Goal: Task Accomplishment & Management: Complete application form

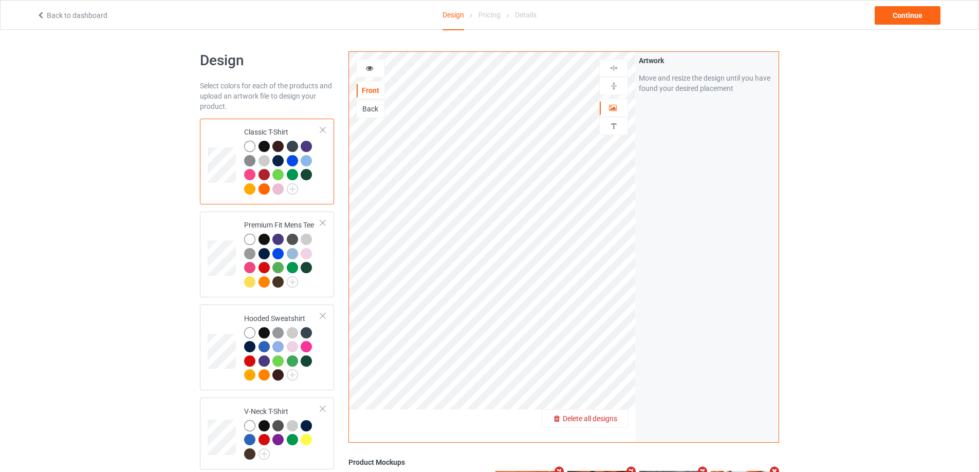
click at [610, 423] on span "Delete all designs" at bounding box center [590, 419] width 54 height 8
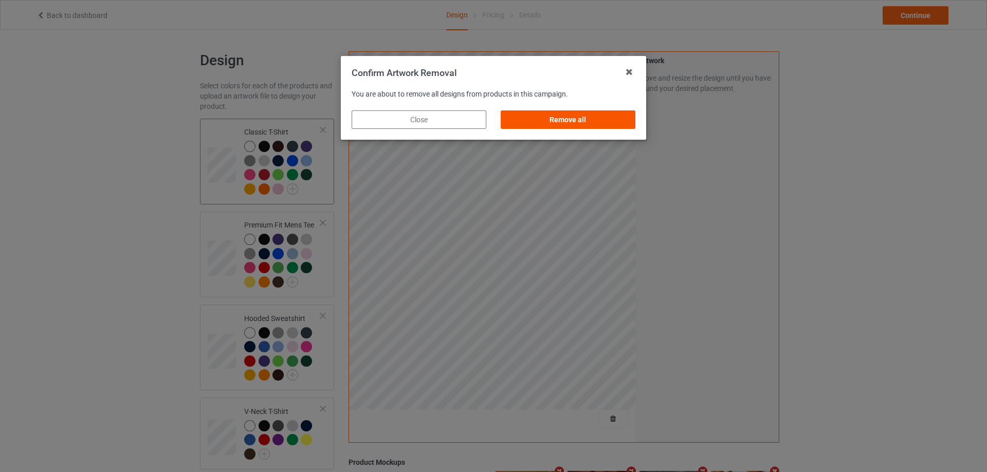
click at [537, 116] on div "Remove all" at bounding box center [567, 119] width 135 height 18
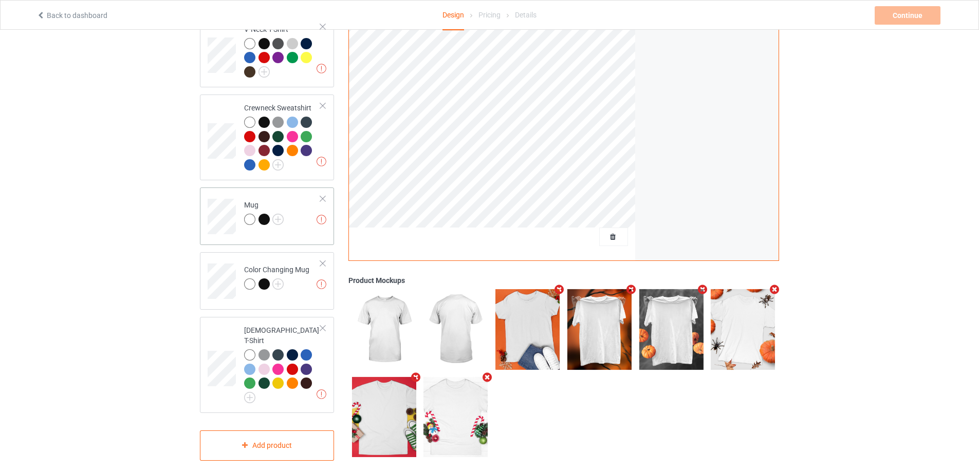
click at [325, 199] on div at bounding box center [322, 198] width 7 height 7
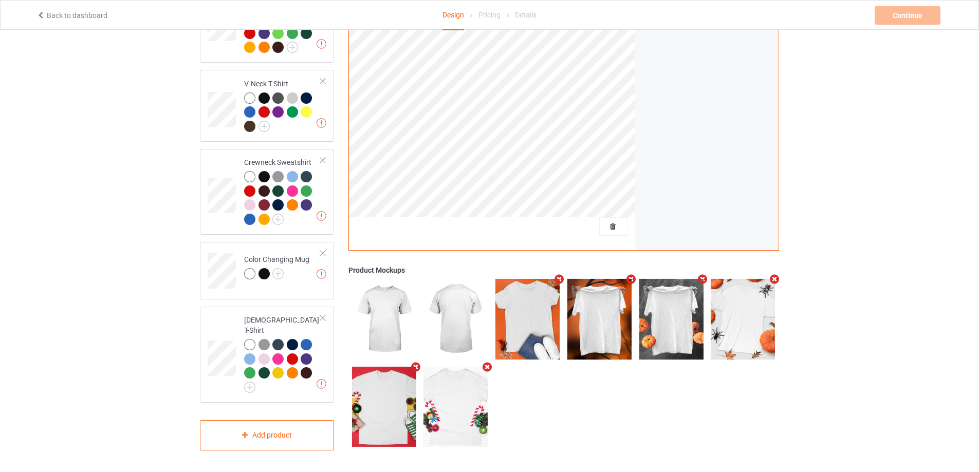
scroll to position [318, 0]
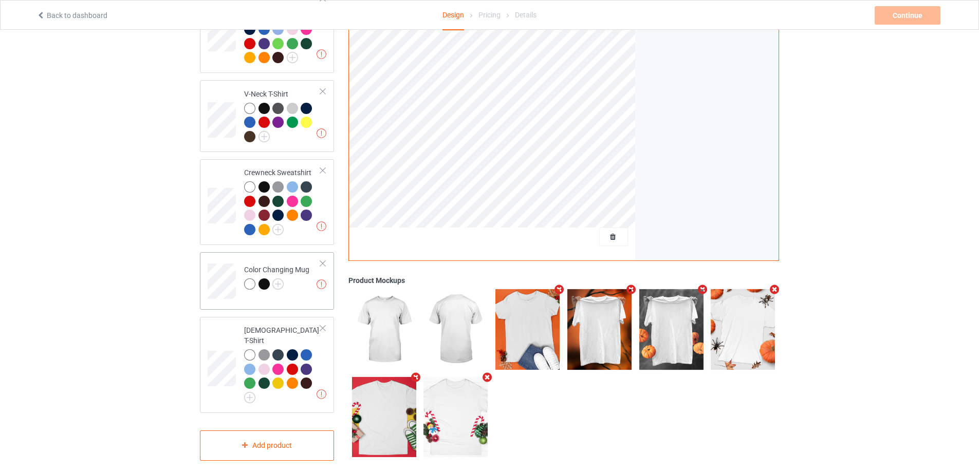
click at [320, 264] on div at bounding box center [322, 263] width 7 height 7
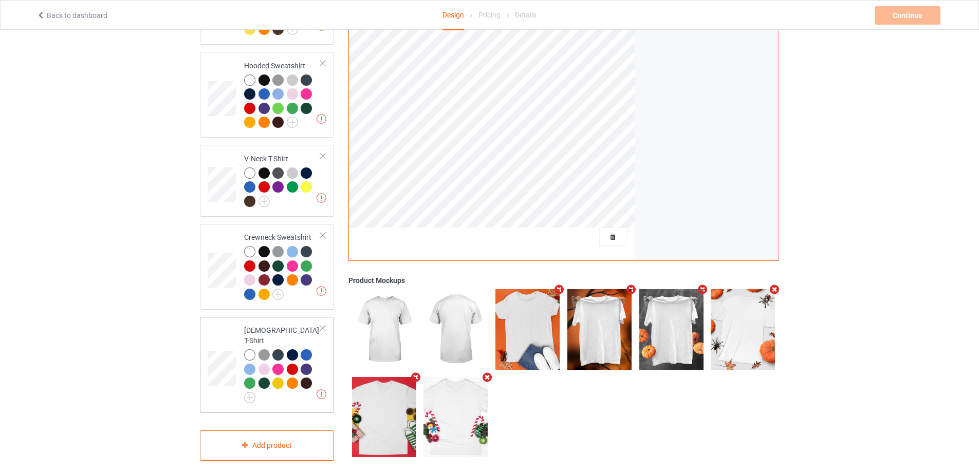
click at [326, 328] on div "Missing artworks [DEMOGRAPHIC_DATA] T-Shirt" at bounding box center [267, 365] width 134 height 96
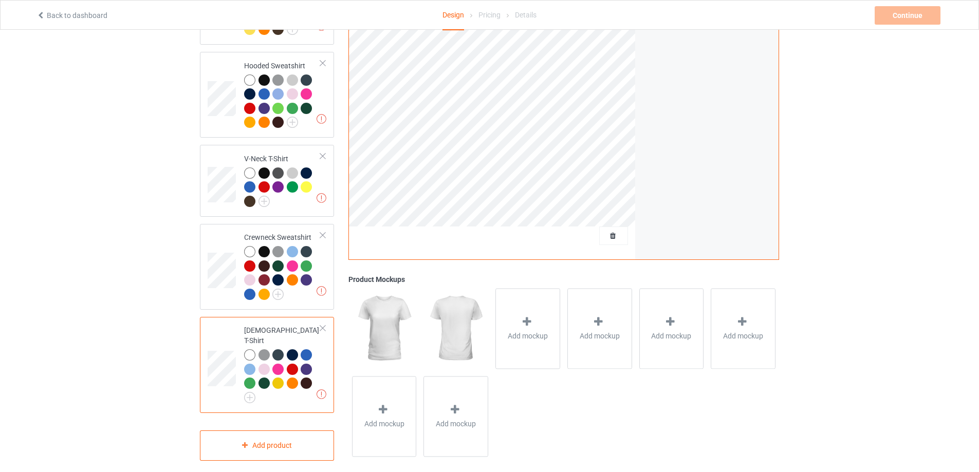
click at [323, 327] on div at bounding box center [322, 328] width 7 height 7
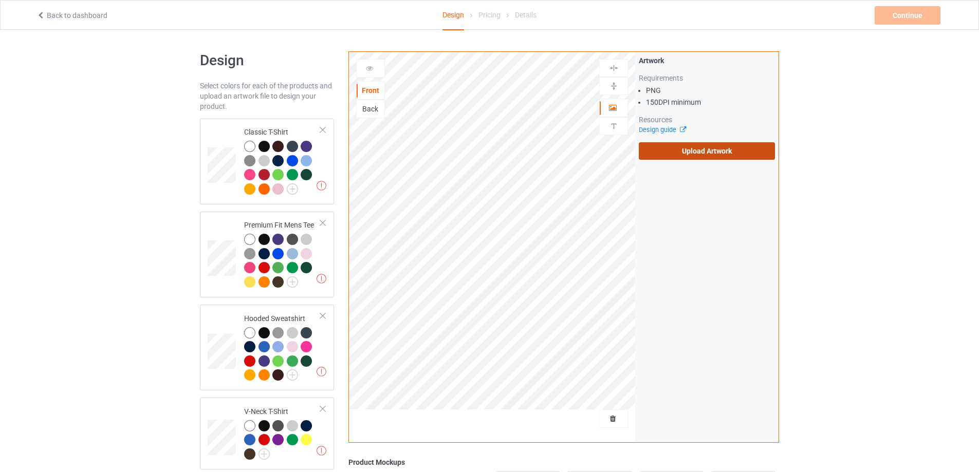
click at [684, 148] on label "Upload Artwork" at bounding box center [707, 150] width 136 height 17
click at [0, 0] on input "Upload Artwork" at bounding box center [0, 0] width 0 height 0
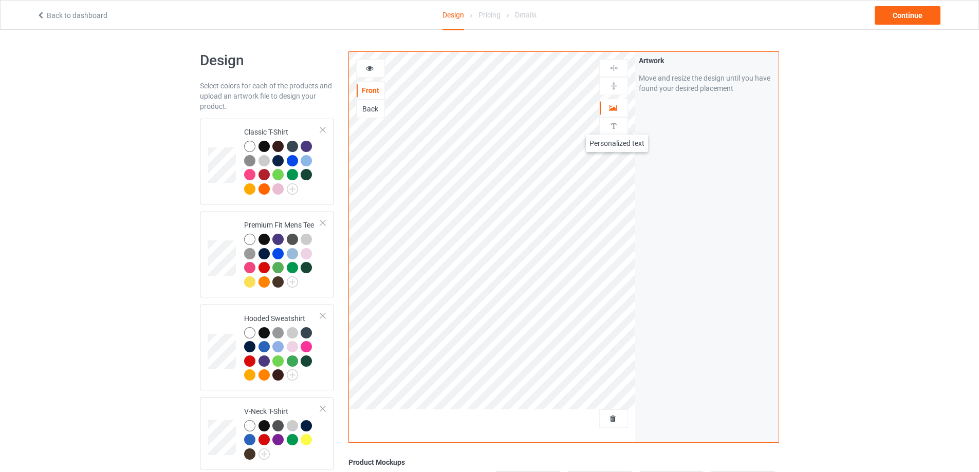
click at [616, 124] on img at bounding box center [614, 126] width 10 height 10
click at [686, 83] on div "Add text" at bounding box center [707, 78] width 136 height 18
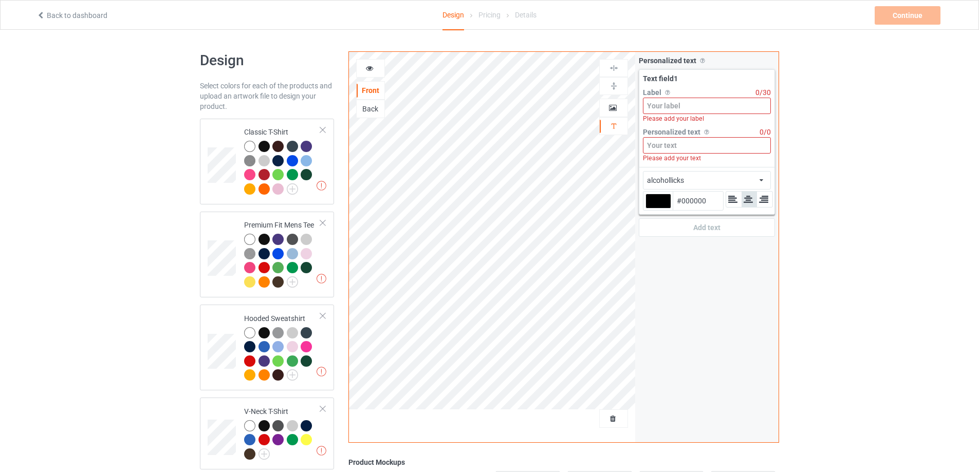
click at [688, 103] on input at bounding box center [707, 106] width 128 height 16
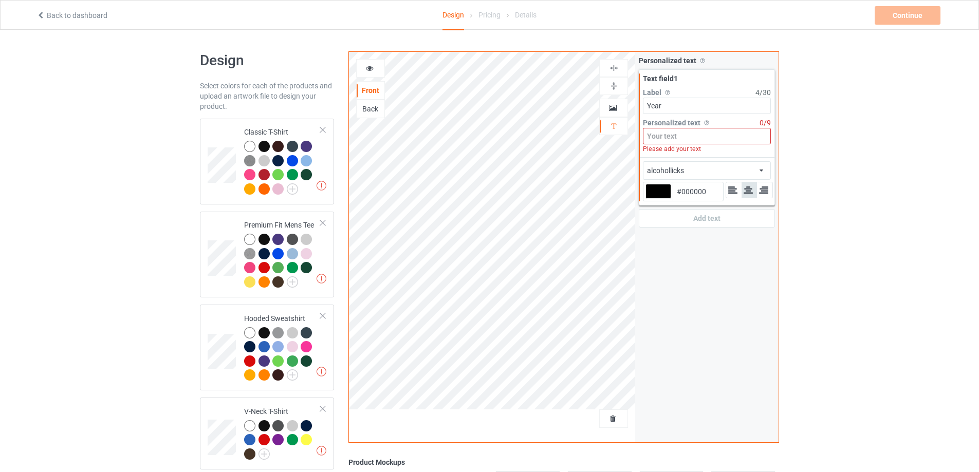
type input "Year"
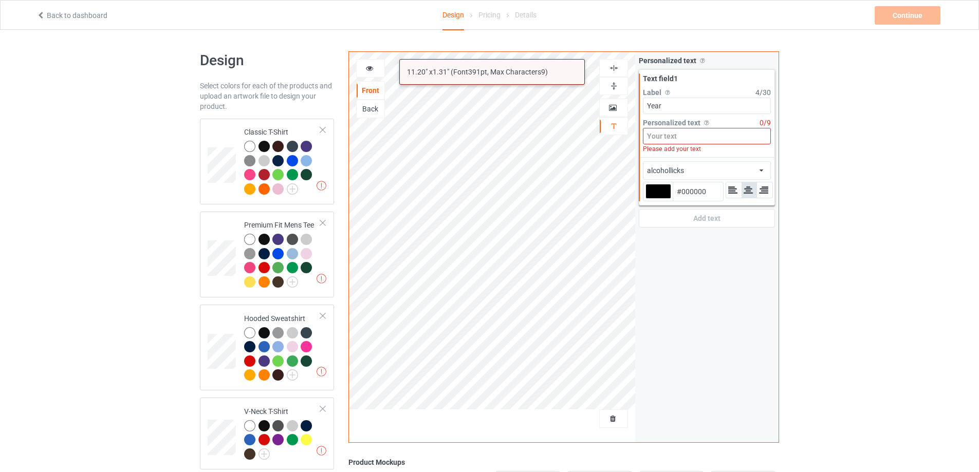
click at [687, 140] on input at bounding box center [707, 136] width 128 height 16
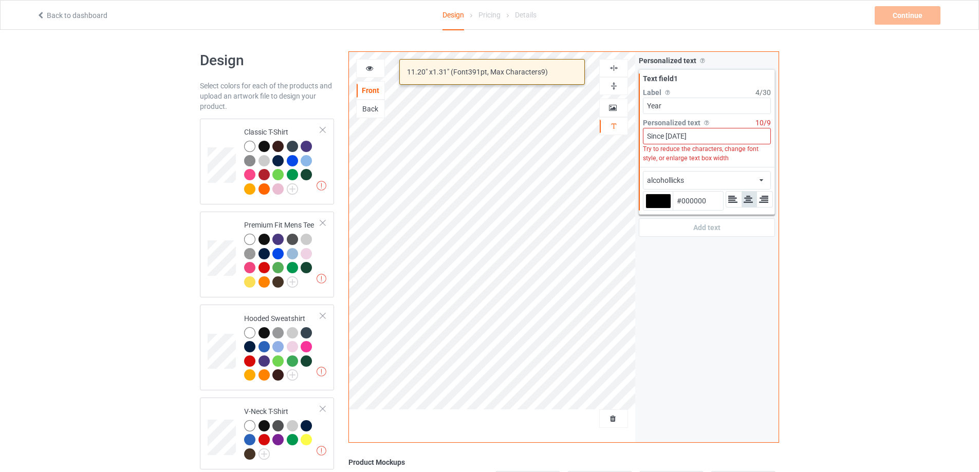
type input "Since 1996"
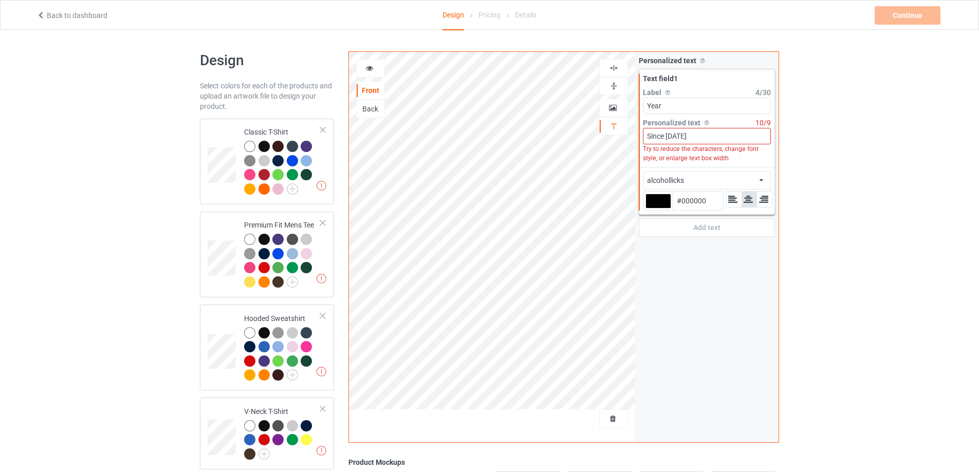
click at [687, 178] on div "alcohollicks african airstream aladdin alcohollicks aldo algerian almontesnow a…" at bounding box center [707, 180] width 128 height 18
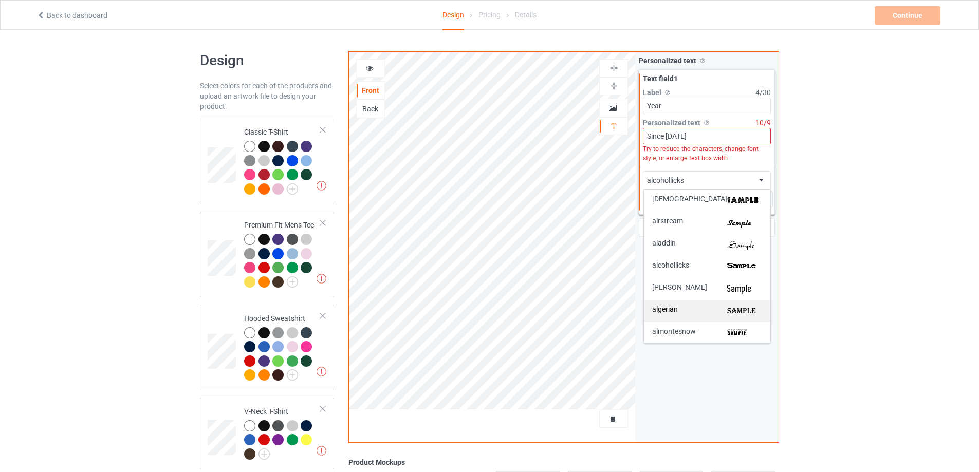
click at [745, 311] on img at bounding box center [744, 311] width 35 height 11
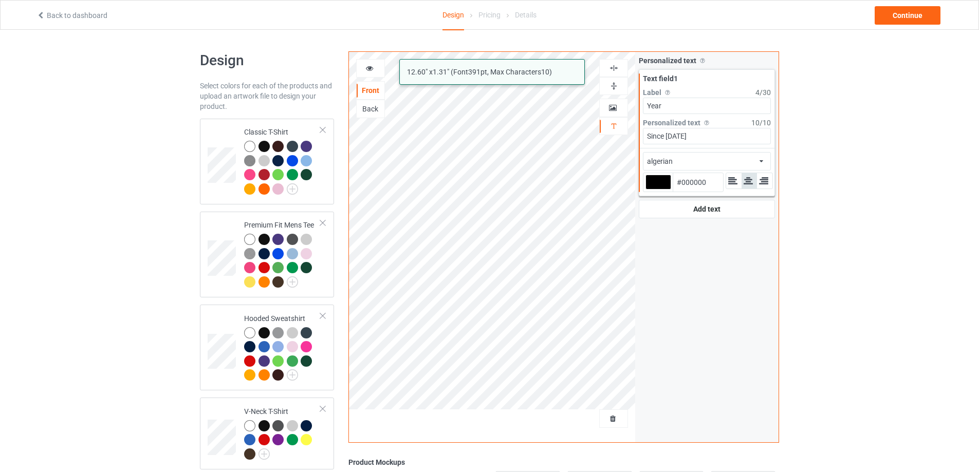
click at [729, 185] on icon at bounding box center [732, 180] width 11 height 9
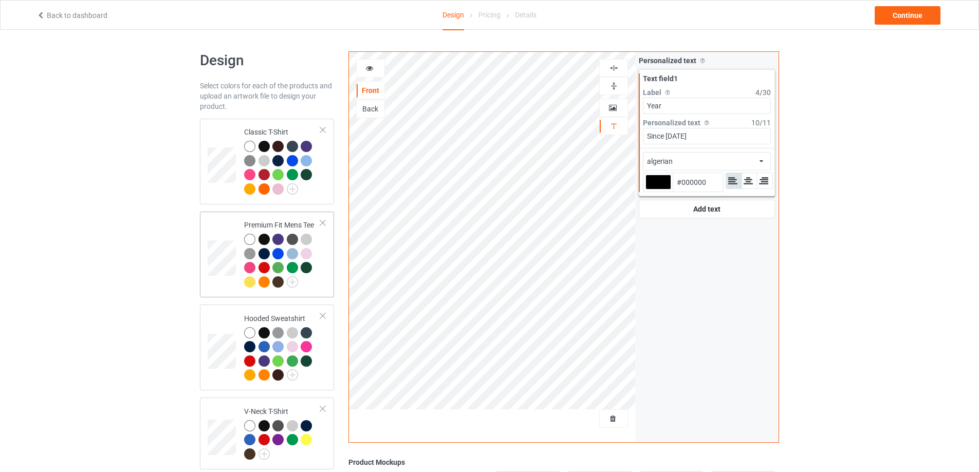
click at [216, 223] on td at bounding box center [223, 255] width 31 height 78
click at [222, 133] on td at bounding box center [223, 162] width 31 height 78
click at [745, 185] on icon at bounding box center [747, 180] width 11 height 9
click at [366, 69] on icon at bounding box center [369, 66] width 9 height 7
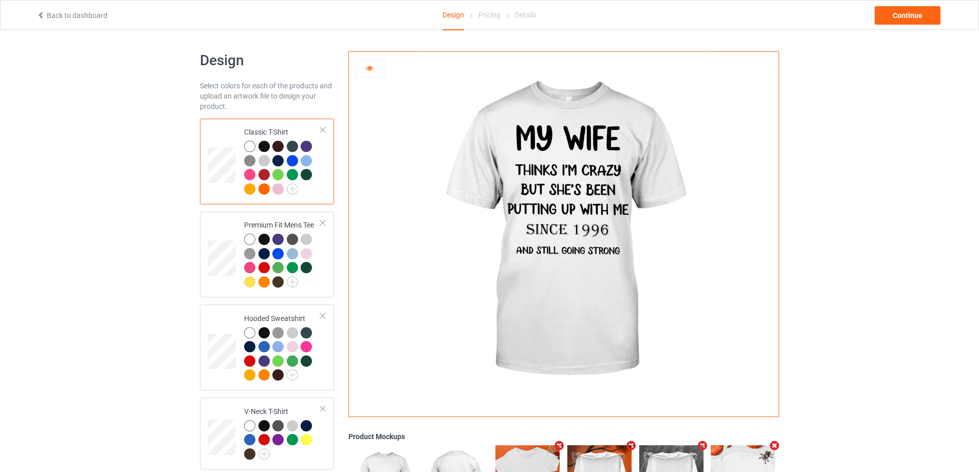
click at [374, 70] on icon at bounding box center [369, 66] width 9 height 7
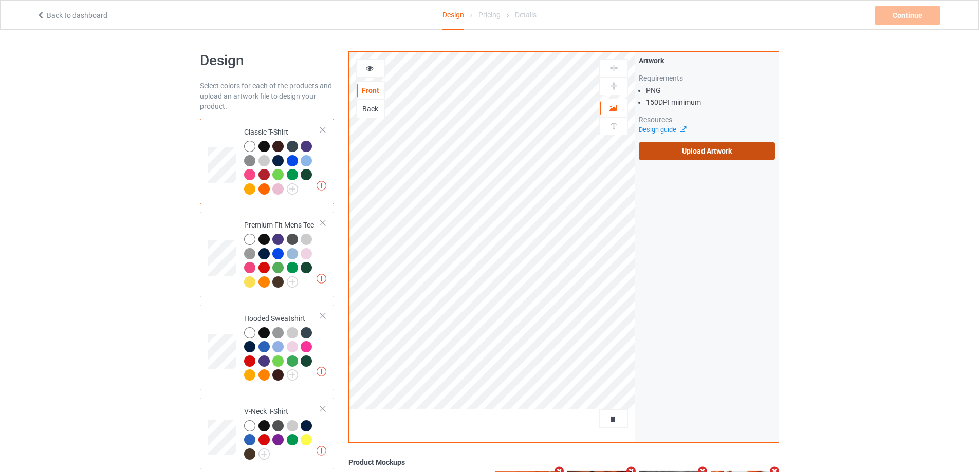
click at [687, 150] on label "Upload Artwork" at bounding box center [707, 150] width 136 height 17
click at [0, 0] on input "Upload Artwork" at bounding box center [0, 0] width 0 height 0
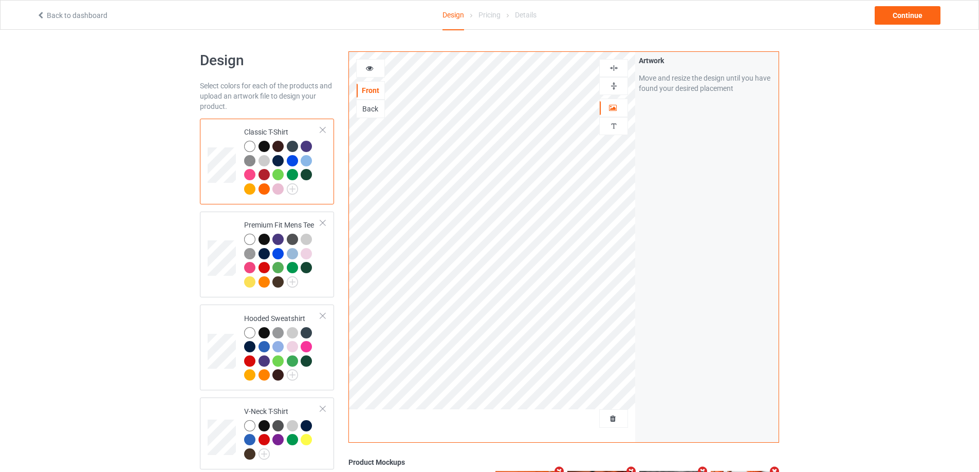
click at [366, 61] on div at bounding box center [370, 68] width 29 height 18
click at [376, 70] on div at bounding box center [371, 68] width 28 height 10
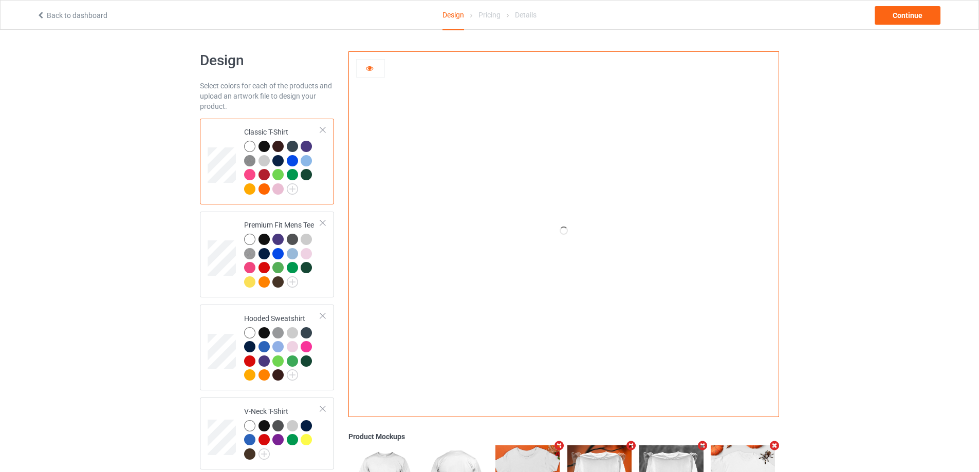
click at [220, 147] on td at bounding box center [223, 162] width 31 height 78
click at [210, 236] on td at bounding box center [223, 255] width 31 height 78
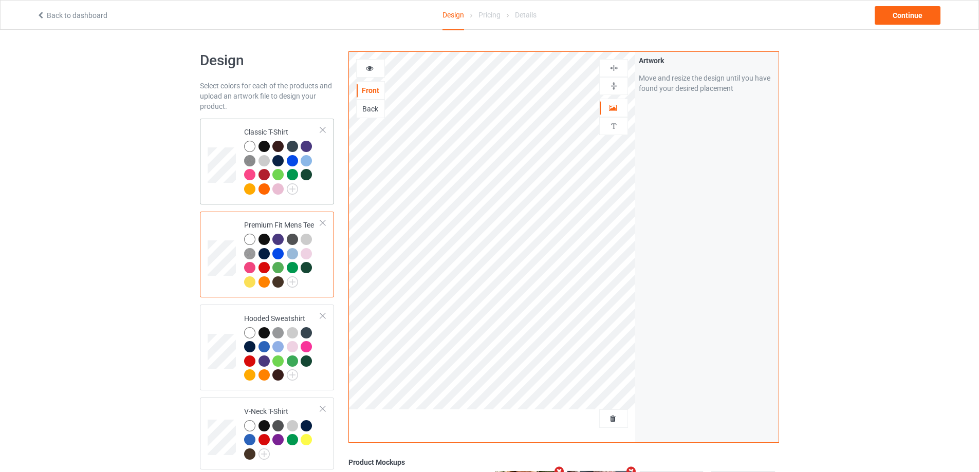
click at [228, 143] on td at bounding box center [223, 162] width 31 height 78
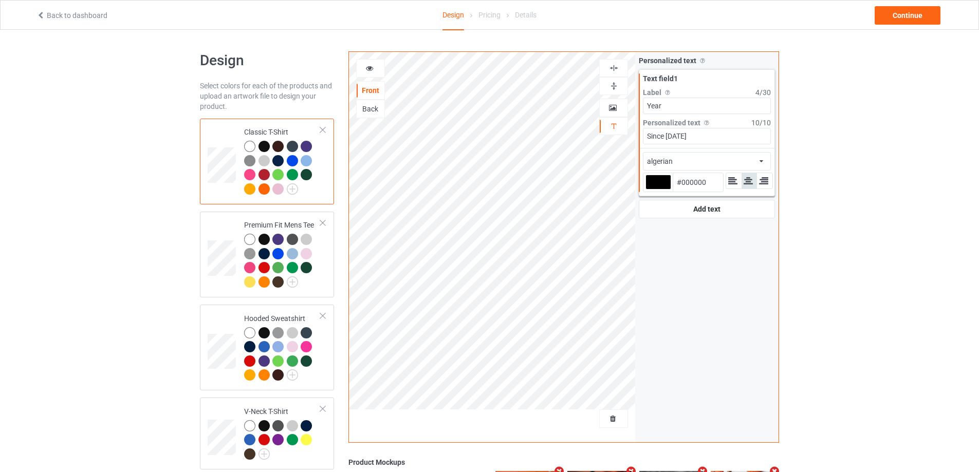
click at [663, 180] on div at bounding box center [658, 182] width 26 height 15
click at [663, 190] on input "#000000" at bounding box center [658, 197] width 26 height 14
type input "#c40000"
type input "#C40000"
type input "#c40000"
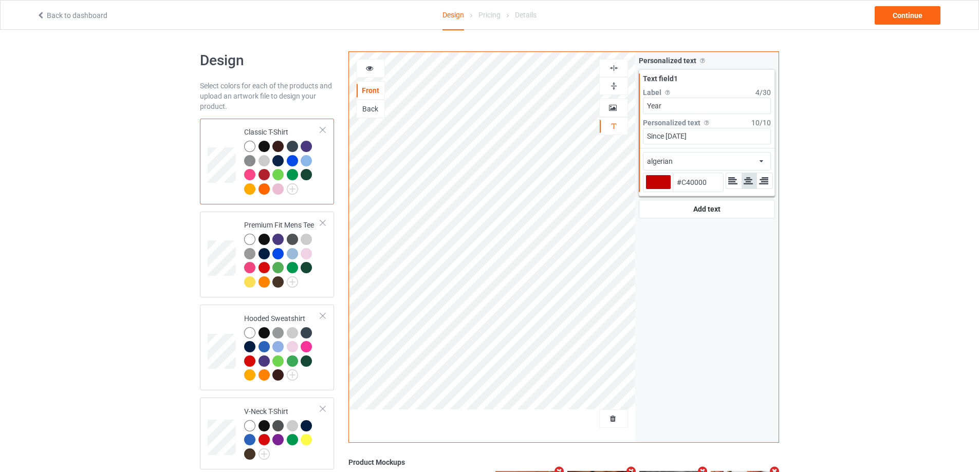
click at [365, 70] on div at bounding box center [371, 68] width 28 height 10
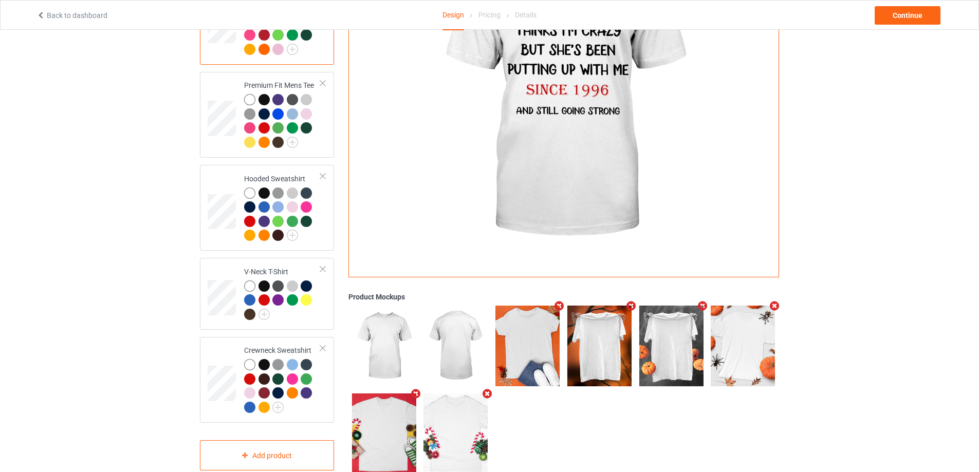
scroll to position [166, 0]
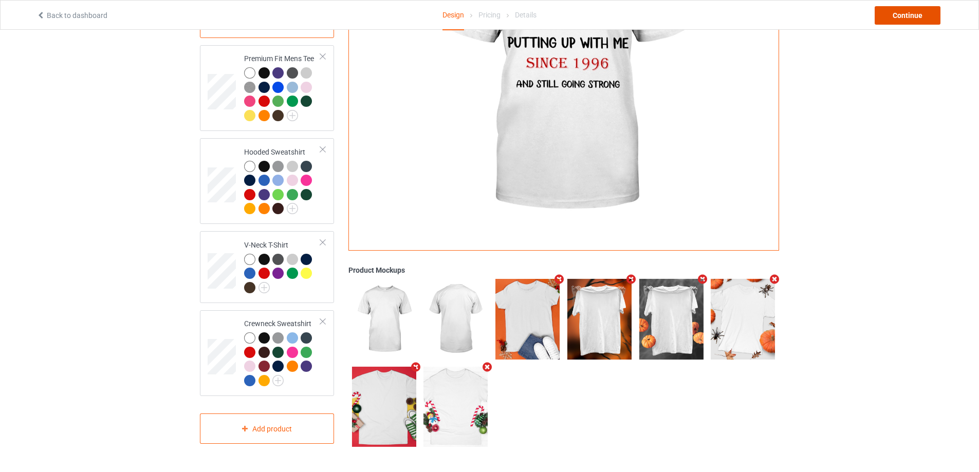
click at [904, 22] on div "Continue" at bounding box center [908, 15] width 66 height 18
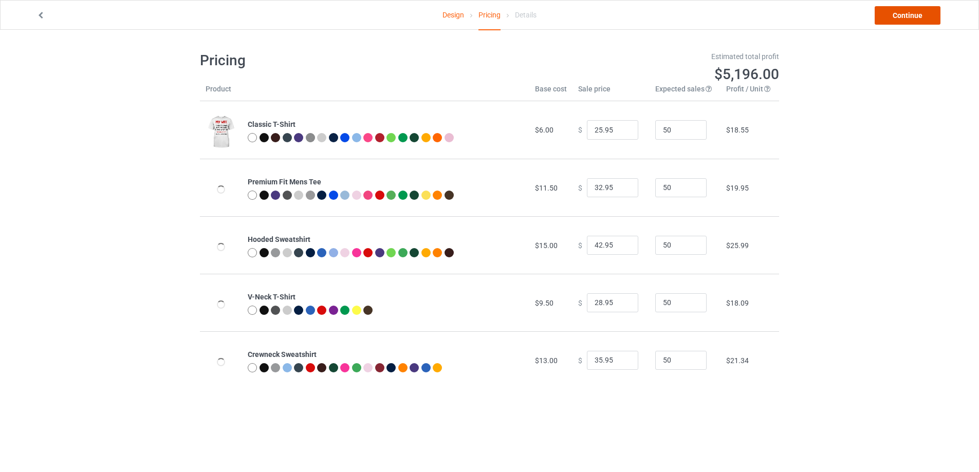
click at [904, 20] on link "Continue" at bounding box center [908, 15] width 66 height 18
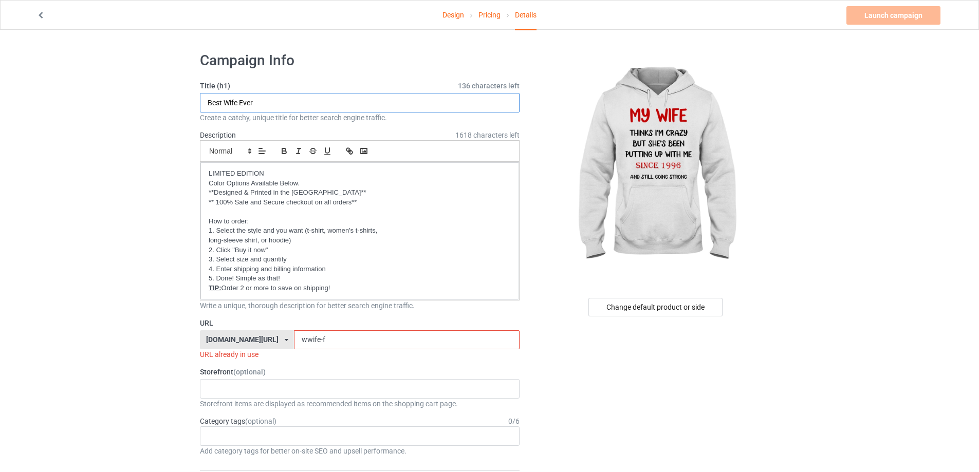
drag, startPoint x: 264, startPoint y: 106, endPoint x: 184, endPoint y: 98, distance: 80.1
drag, startPoint x: 277, startPoint y: 102, endPoint x: 219, endPoint y: 100, distance: 57.6
click at [219, 100] on input "My wife going strong" at bounding box center [360, 103] width 320 height 20
type input "M"
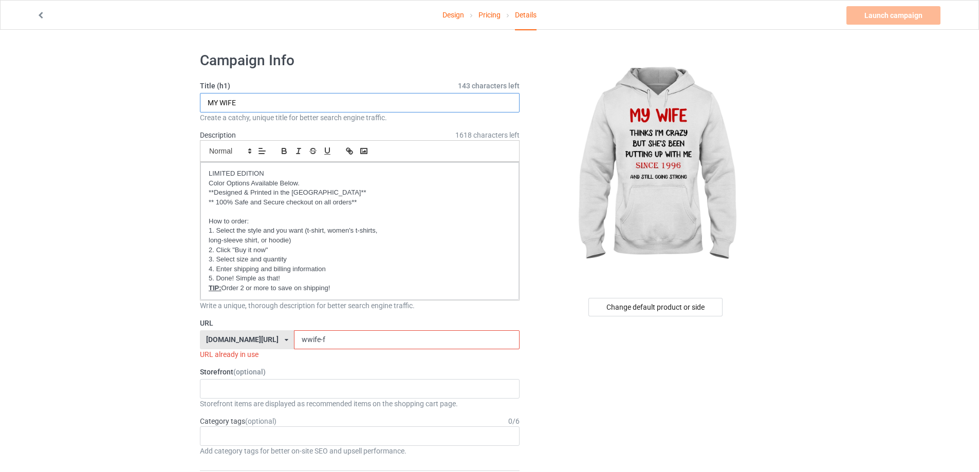
type input "MY WIFE"
click at [330, 338] on input "wwife-f" at bounding box center [406, 340] width 225 height 20
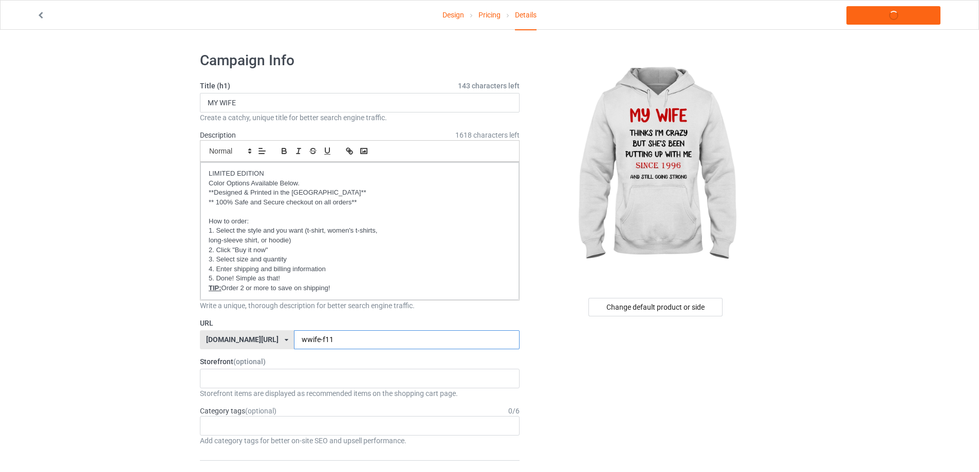
type input "wwife-f11"
drag, startPoint x: 151, startPoint y: 293, endPoint x: 139, endPoint y: 291, distance: 12.1
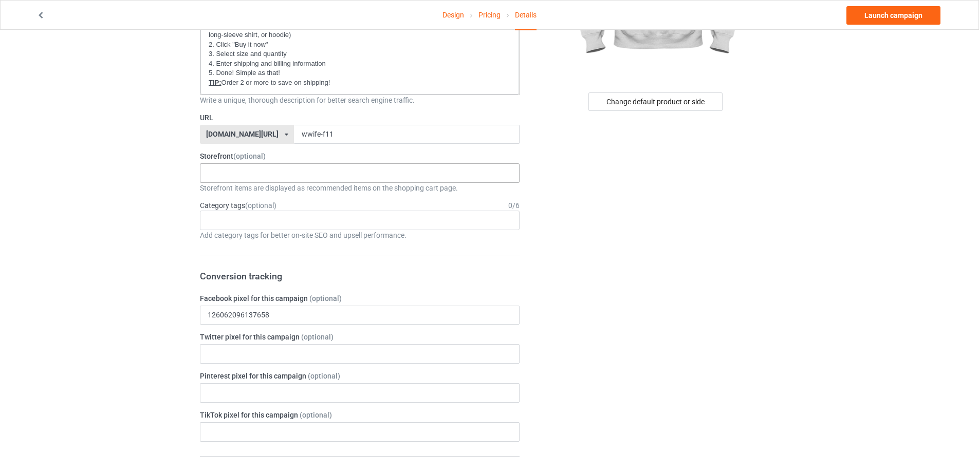
click at [302, 178] on div "Oh look! A Bookstore! Best friends/ Besties 2025 Jesus 2025 To my SOULMATE Moth…" at bounding box center [360, 173] width 320 height 20
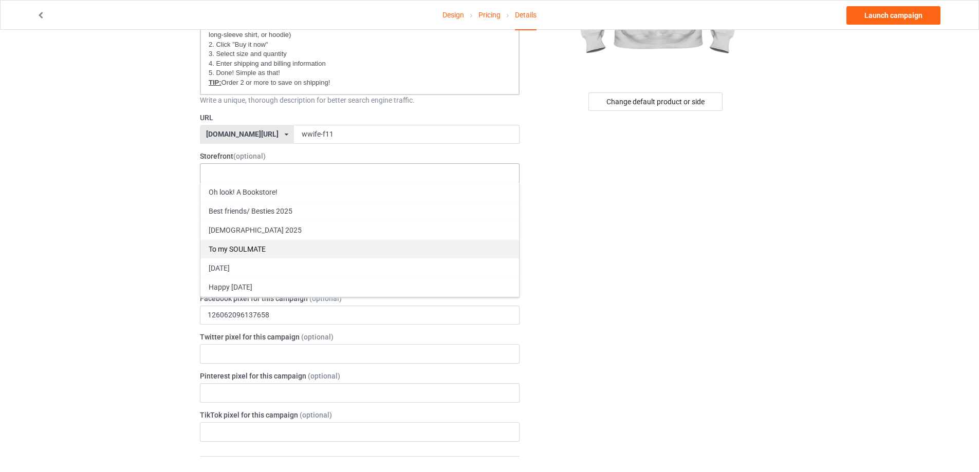
click at [257, 251] on div "To my SOULMATE" at bounding box center [359, 248] width 319 height 19
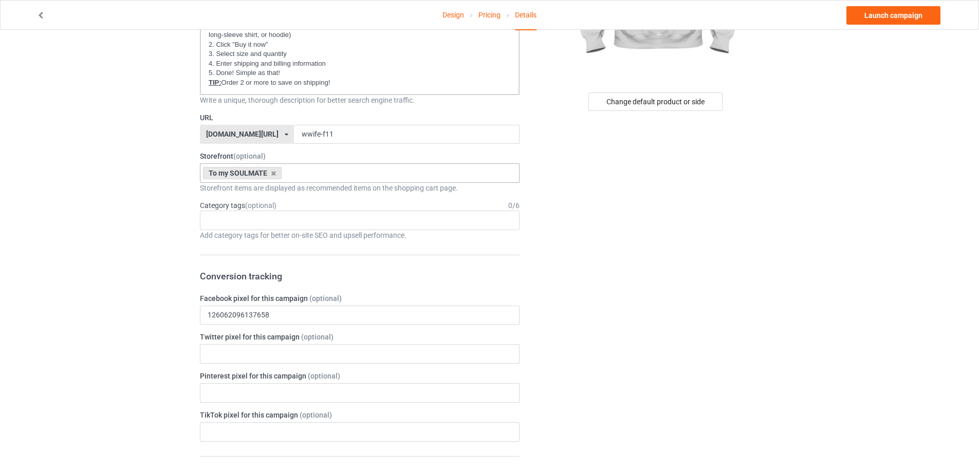
click at [78, 214] on div "Design Pricing Details Launch campaign Campaign Info Title (h1) 143 characters …" at bounding box center [489, 403] width 979 height 1159
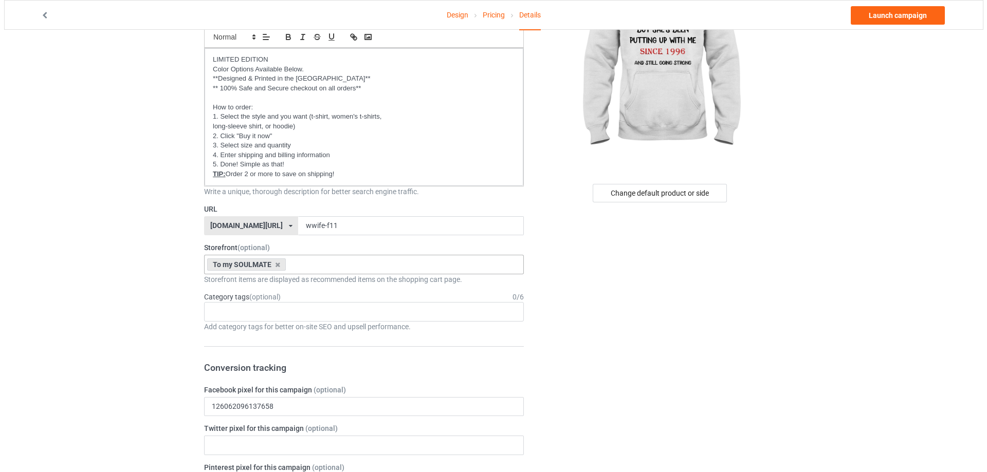
scroll to position [0, 0]
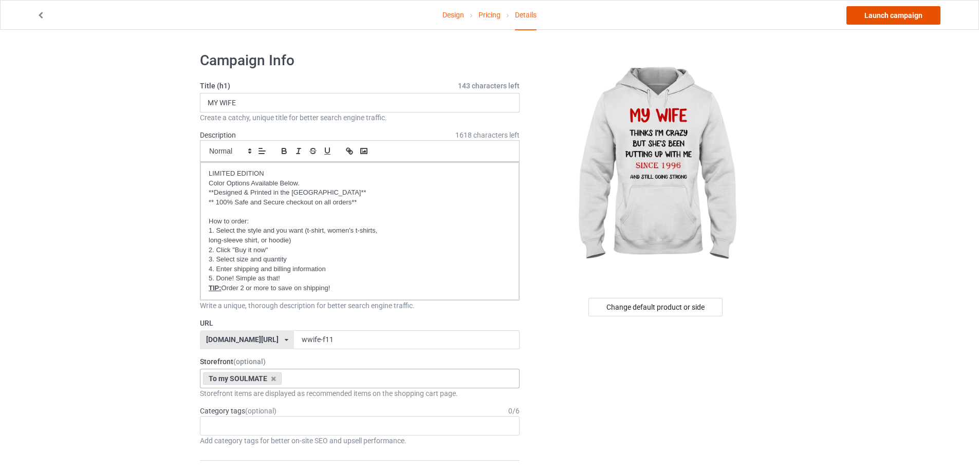
click at [905, 14] on link "Launch campaign" at bounding box center [893, 15] width 94 height 18
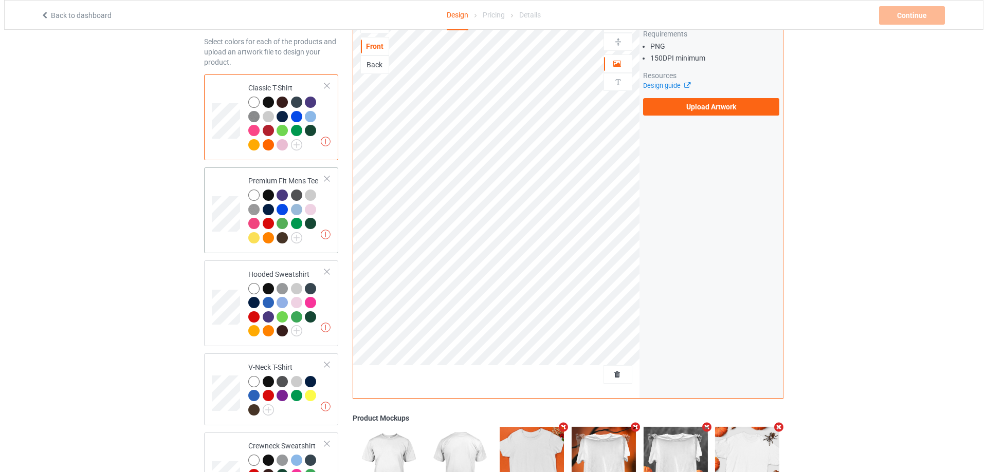
scroll to position [192, 0]
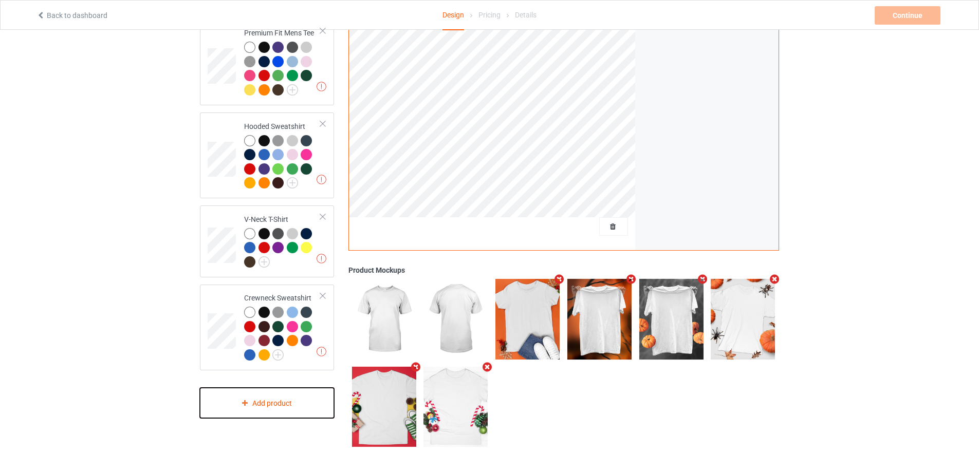
click at [259, 407] on div "Add product" at bounding box center [267, 403] width 134 height 30
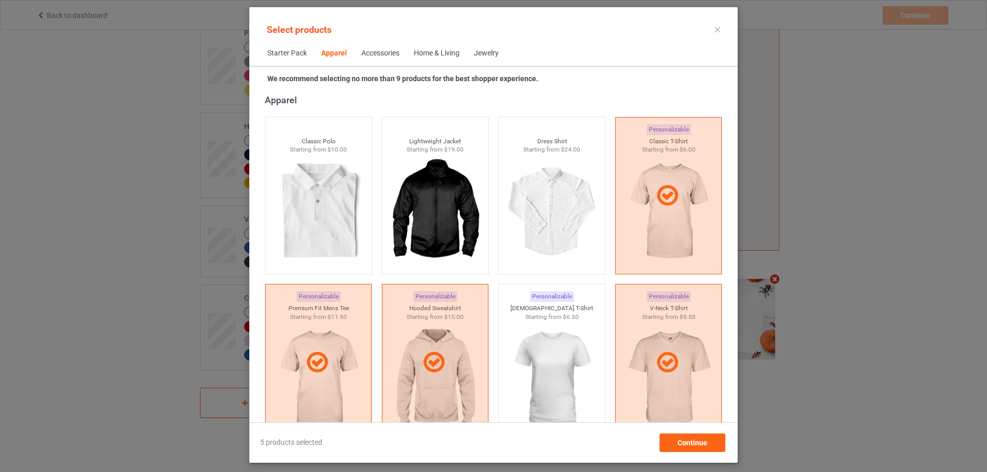
click at [426, 53] on div "Home & Living" at bounding box center [437, 53] width 46 height 10
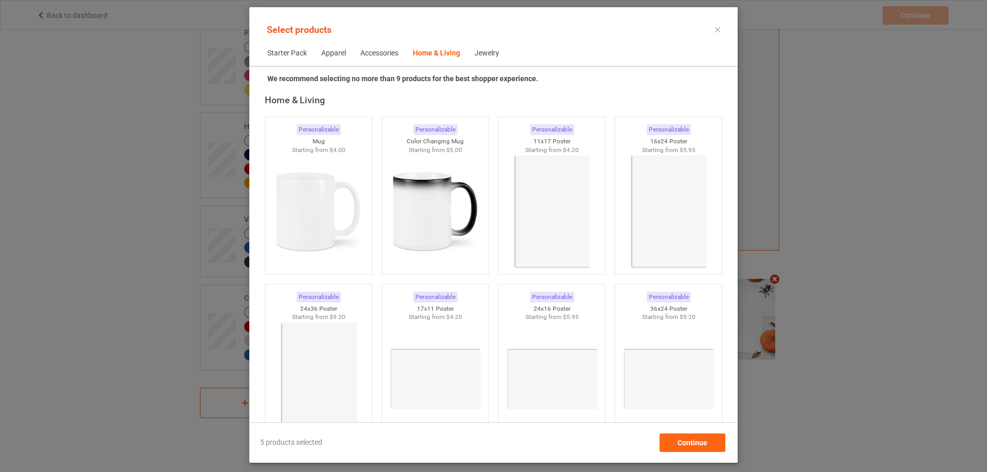
click at [282, 55] on span "Starter Pack" at bounding box center [287, 53] width 54 height 25
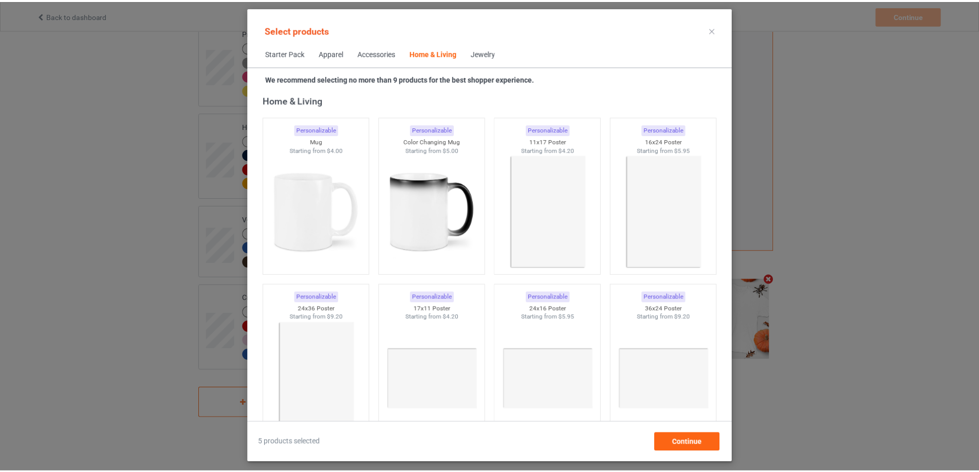
scroll to position [13, 0]
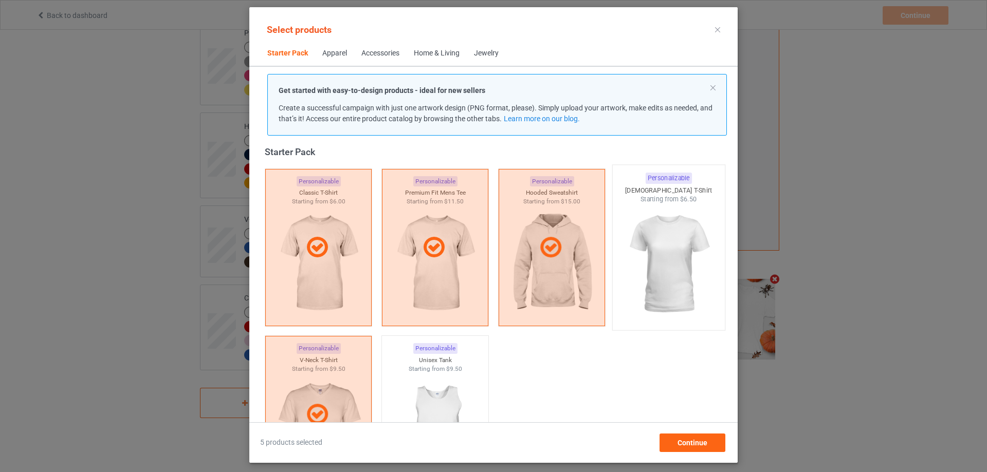
click at [694, 257] on img at bounding box center [668, 264] width 97 height 121
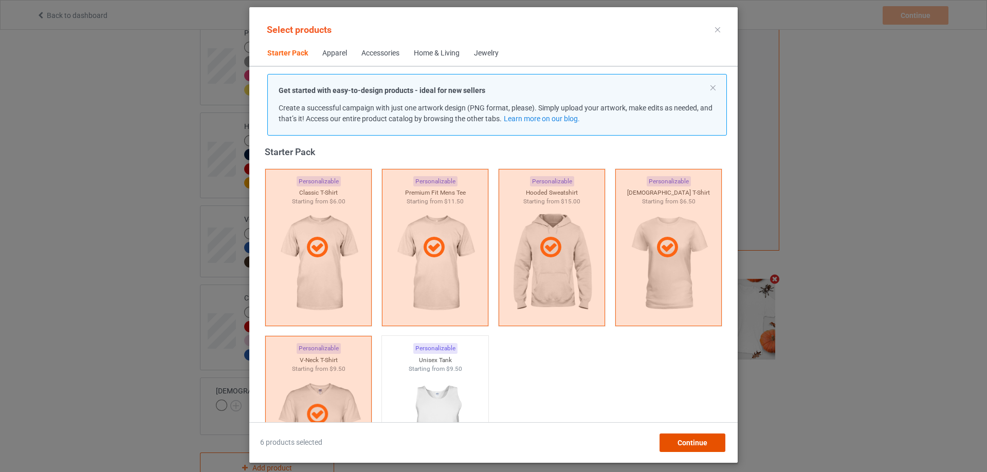
click at [681, 442] on span "Continue" at bounding box center [692, 443] width 30 height 8
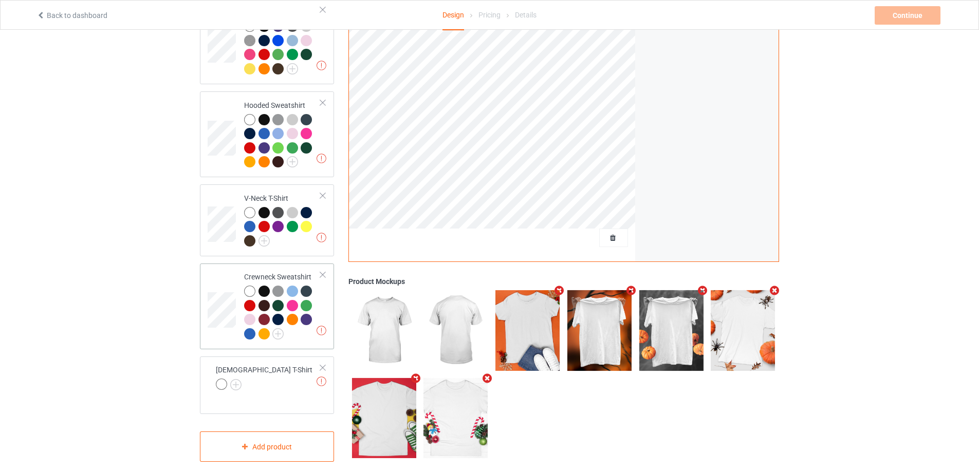
scroll to position [225, 0]
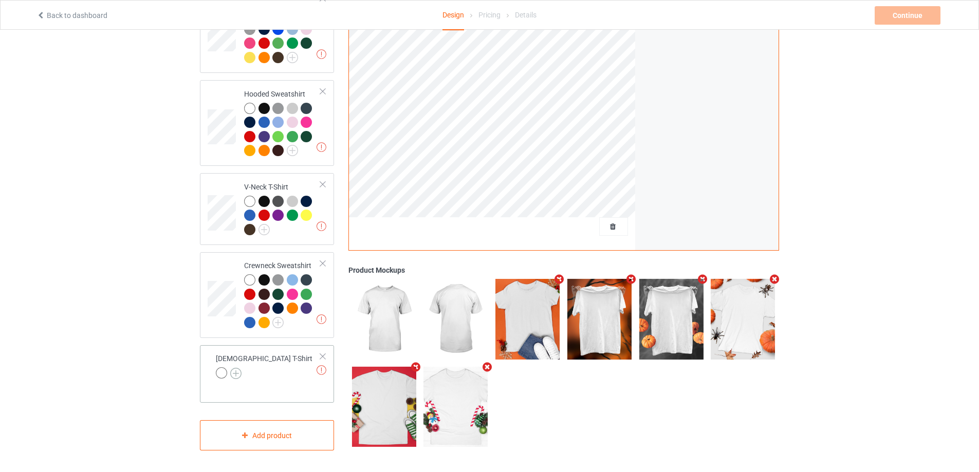
click at [233, 373] on img at bounding box center [235, 373] width 11 height 11
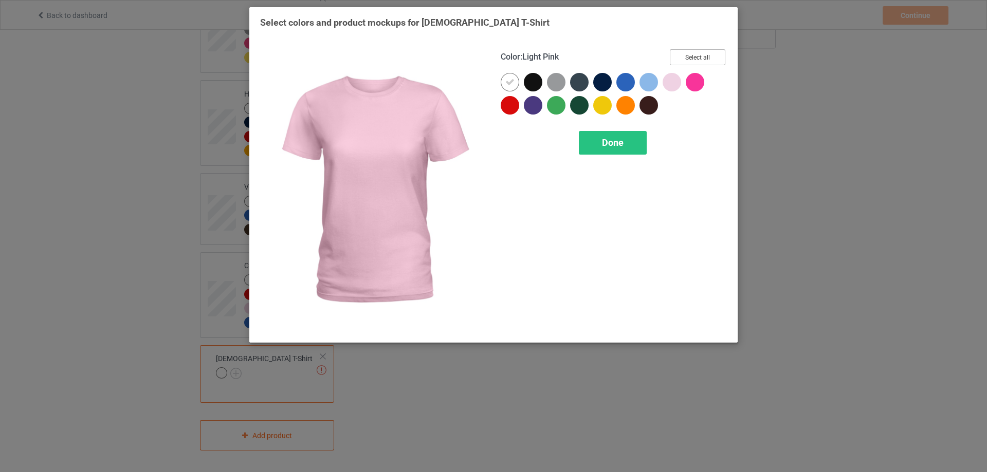
click at [704, 58] on button "Select all" at bounding box center [697, 57] width 55 height 16
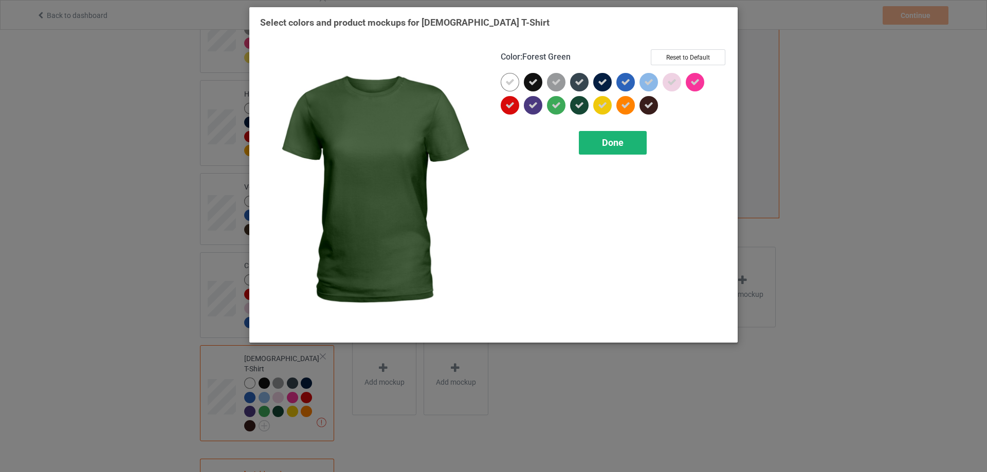
click at [602, 143] on span "Done" at bounding box center [613, 142] width 22 height 11
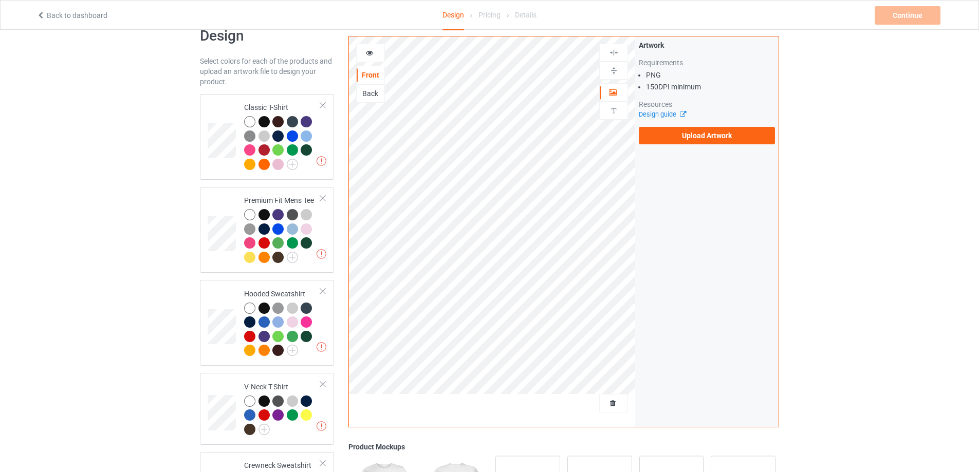
scroll to position [19, 0]
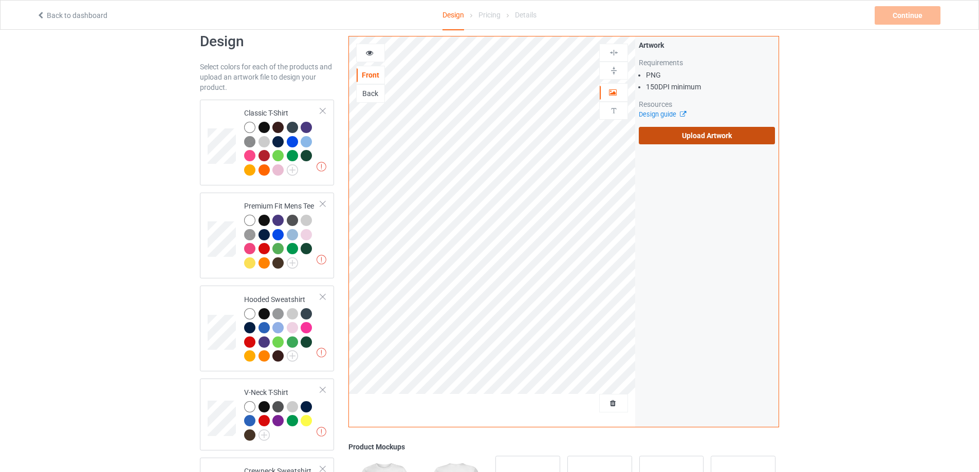
click at [712, 138] on label "Upload Artwork" at bounding box center [707, 135] width 136 height 17
click at [0, 0] on input "Upload Artwork" at bounding box center [0, 0] width 0 height 0
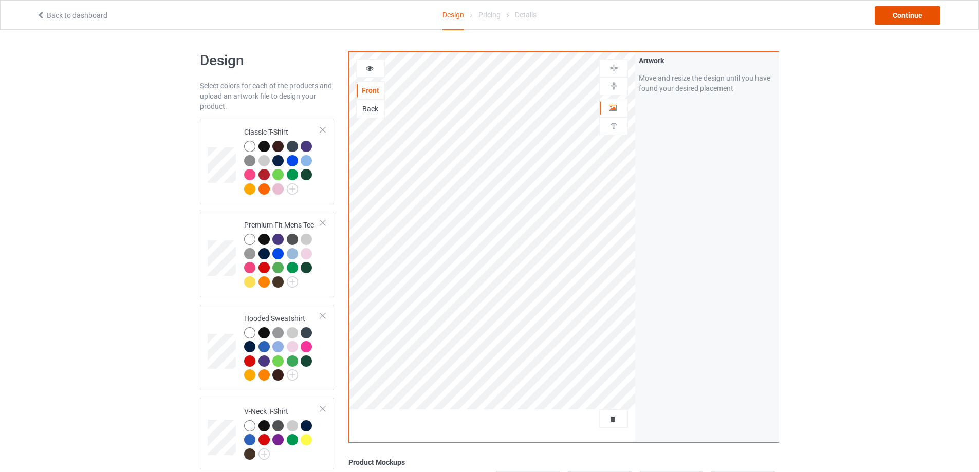
click at [905, 17] on div "Continue" at bounding box center [908, 15] width 66 height 18
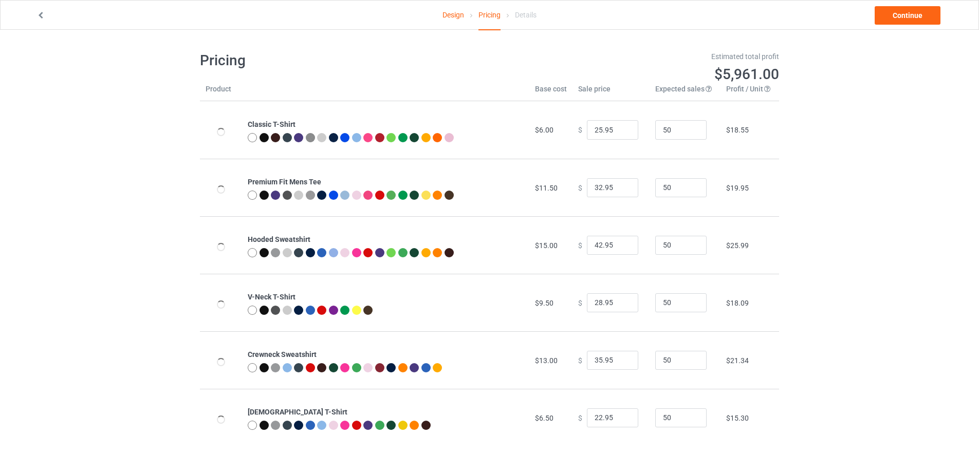
scroll to position [30, 0]
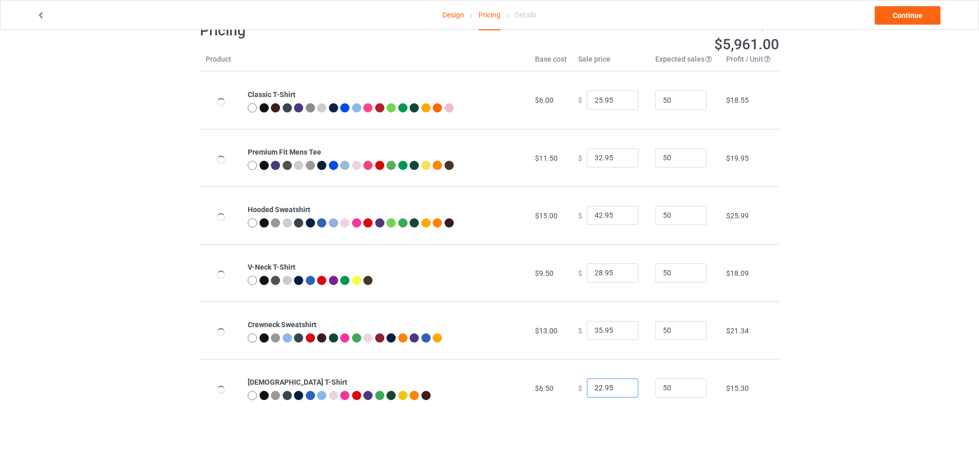
drag, startPoint x: 611, startPoint y: 381, endPoint x: 540, endPoint y: 387, distance: 71.6
click at [543, 387] on tr "[DEMOGRAPHIC_DATA] T-Shirt $6.50 $ 22.95 50 $15.30" at bounding box center [489, 388] width 579 height 58
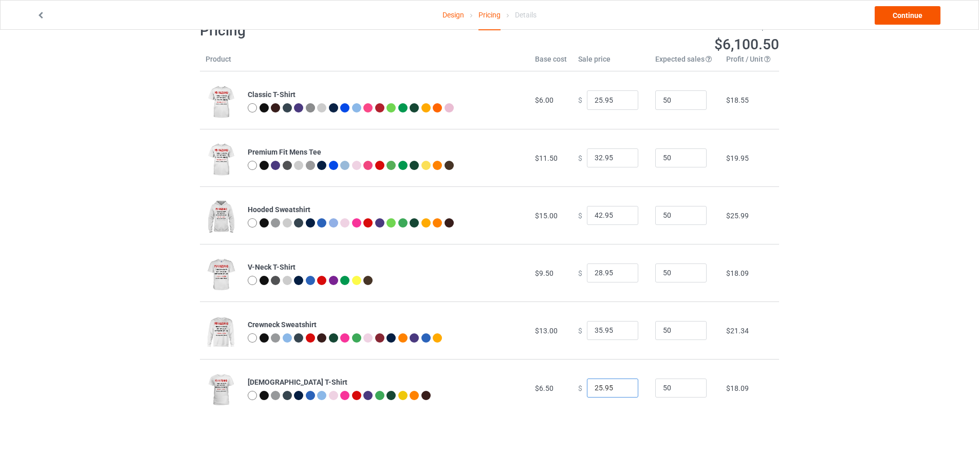
type input "25.95"
click at [910, 14] on link "Continue" at bounding box center [908, 15] width 66 height 18
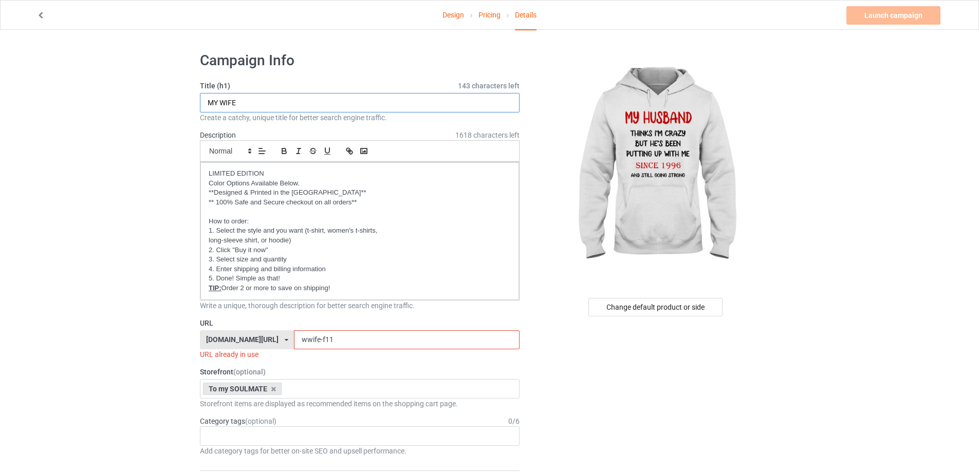
drag, startPoint x: 240, startPoint y: 102, endPoint x: 219, endPoint y: 103, distance: 21.6
click at [219, 103] on input "MY WIFE" at bounding box center [360, 103] width 320 height 20
type input "MY Husband"
drag, startPoint x: 302, startPoint y: 338, endPoint x: 289, endPoint y: 340, distance: 13.6
click at [294, 340] on input "wwife-f11" at bounding box center [406, 340] width 225 height 20
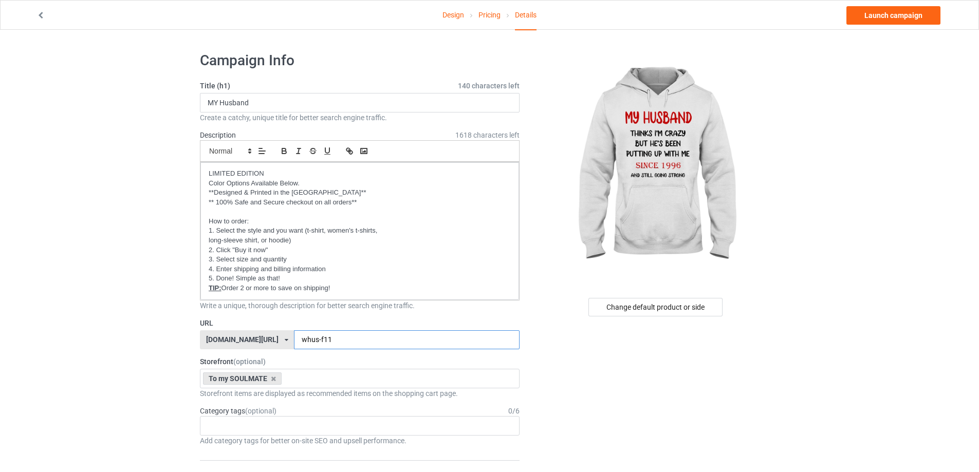
type input "whus-f11"
click at [217, 104] on input "MY Husband" at bounding box center [360, 103] width 320 height 20
drag, startPoint x: 262, startPoint y: 102, endPoint x: 225, endPoint y: 102, distance: 37.0
click at [225, 102] on input "MY Husband" at bounding box center [360, 103] width 320 height 20
type input "MY HUSBAND"
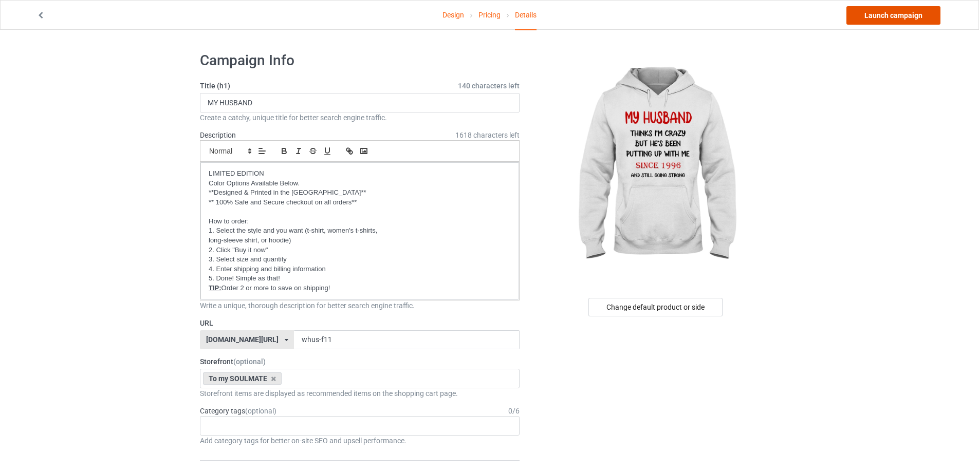
click at [877, 16] on link "Launch campaign" at bounding box center [893, 15] width 94 height 18
